Goal: Find specific page/section: Find specific page/section

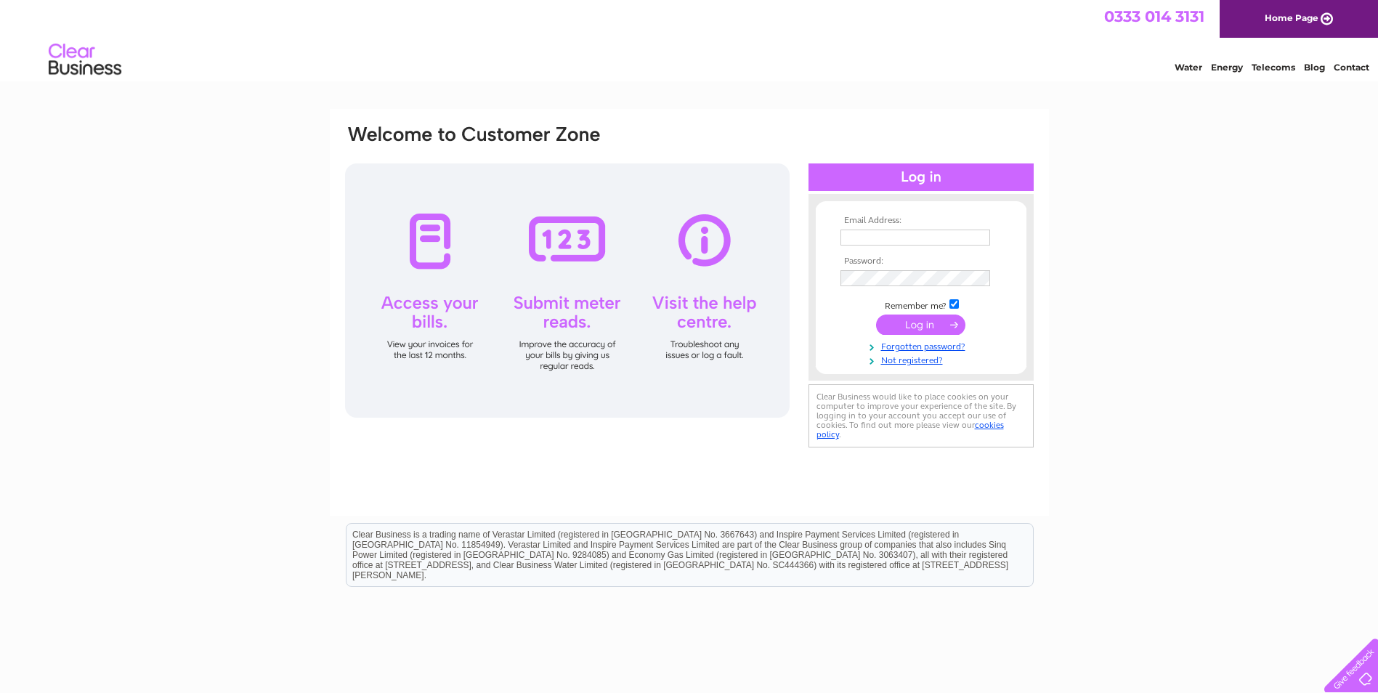
type input "[EMAIL_ADDRESS][DOMAIN_NAME]"
click at [905, 324] on input "submit" at bounding box center [920, 325] width 89 height 20
click at [920, 325] on input "submit" at bounding box center [920, 325] width 89 height 20
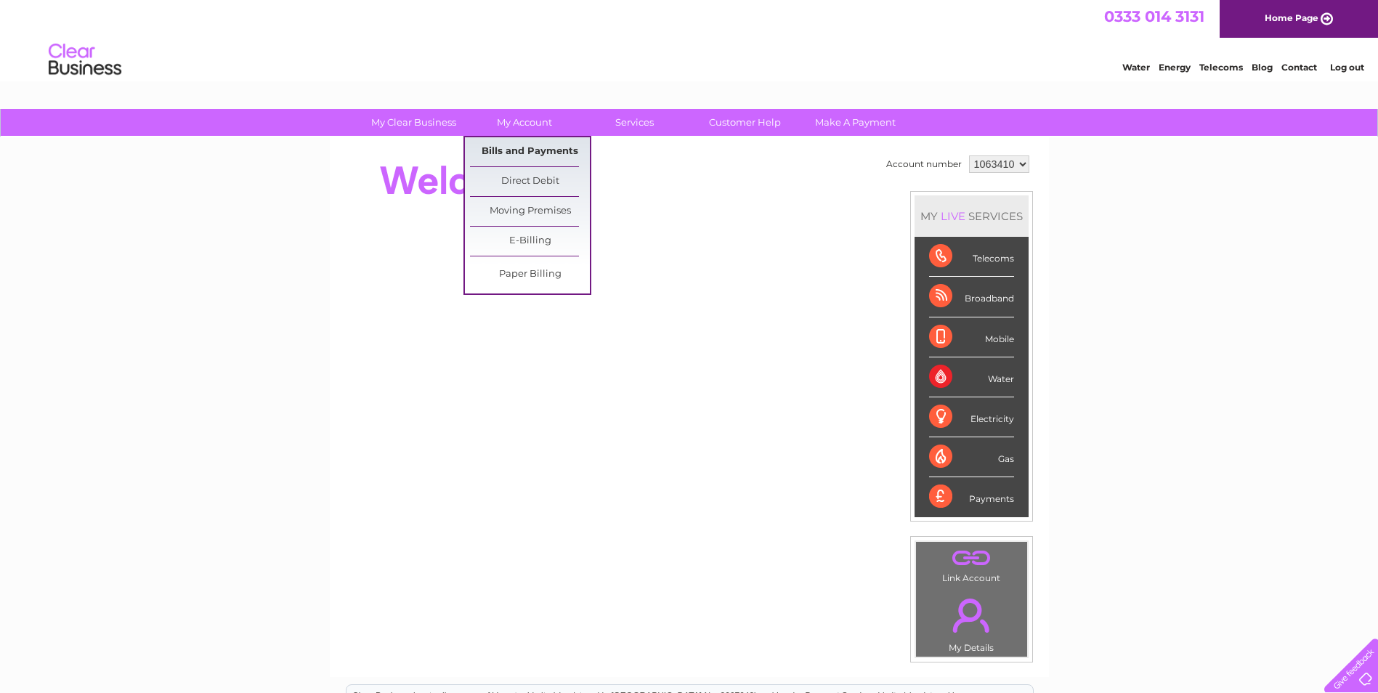
click at [516, 147] on link "Bills and Payments" at bounding box center [530, 151] width 120 height 29
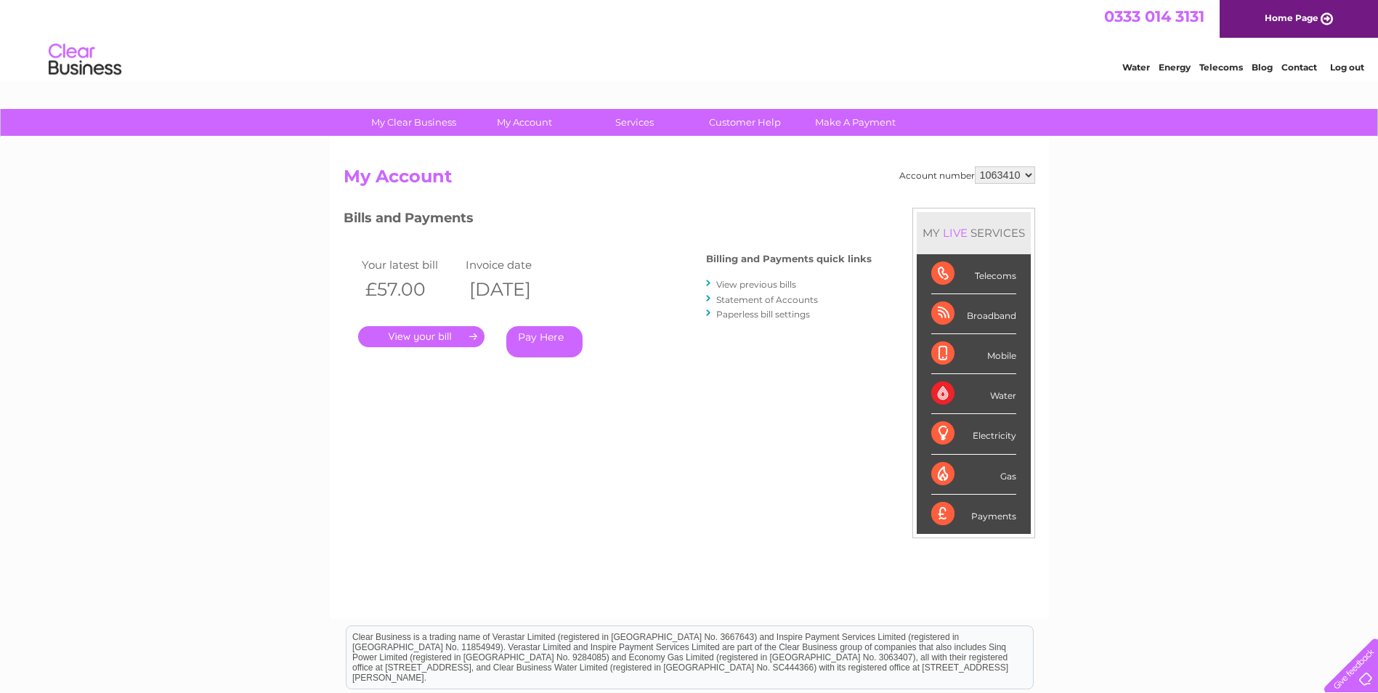
click at [421, 329] on link "." at bounding box center [421, 336] width 126 height 21
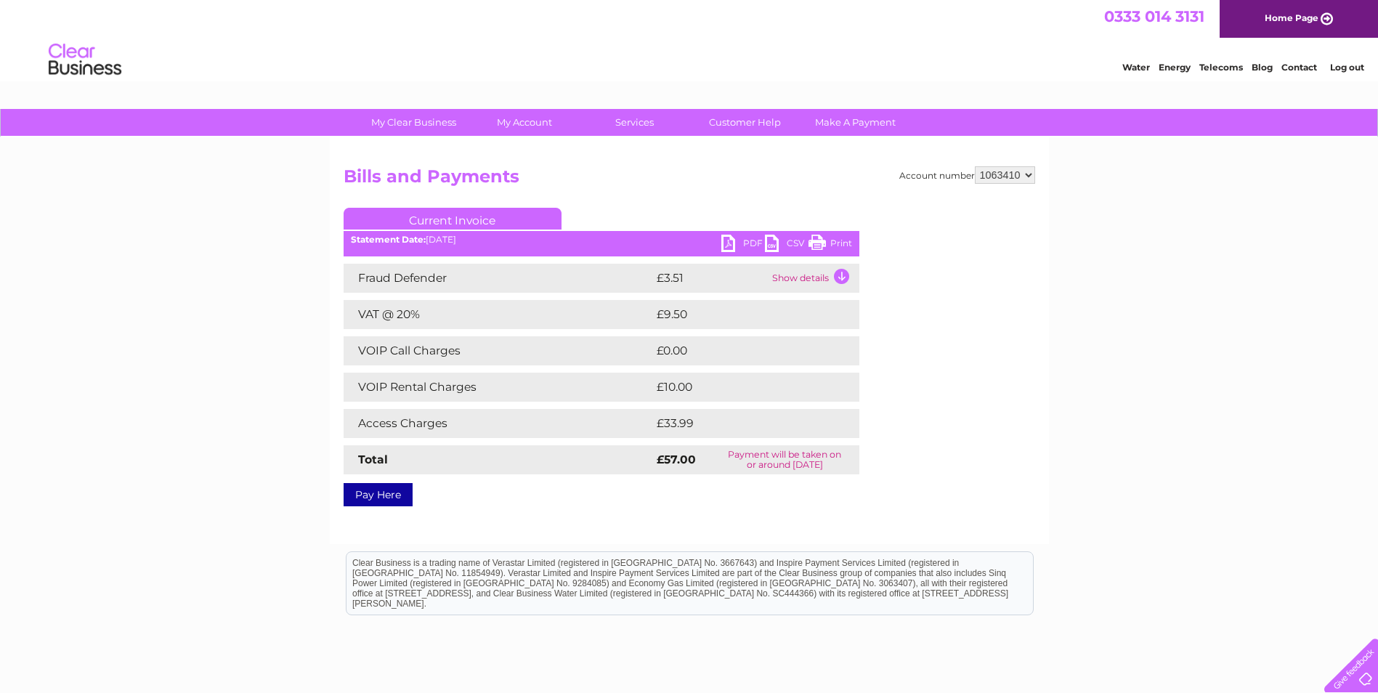
click at [816, 244] on link "Print" at bounding box center [831, 245] width 44 height 21
click at [427, 418] on td "Access Charges" at bounding box center [498, 423] width 309 height 29
